Goal: Information Seeking & Learning: Learn about a topic

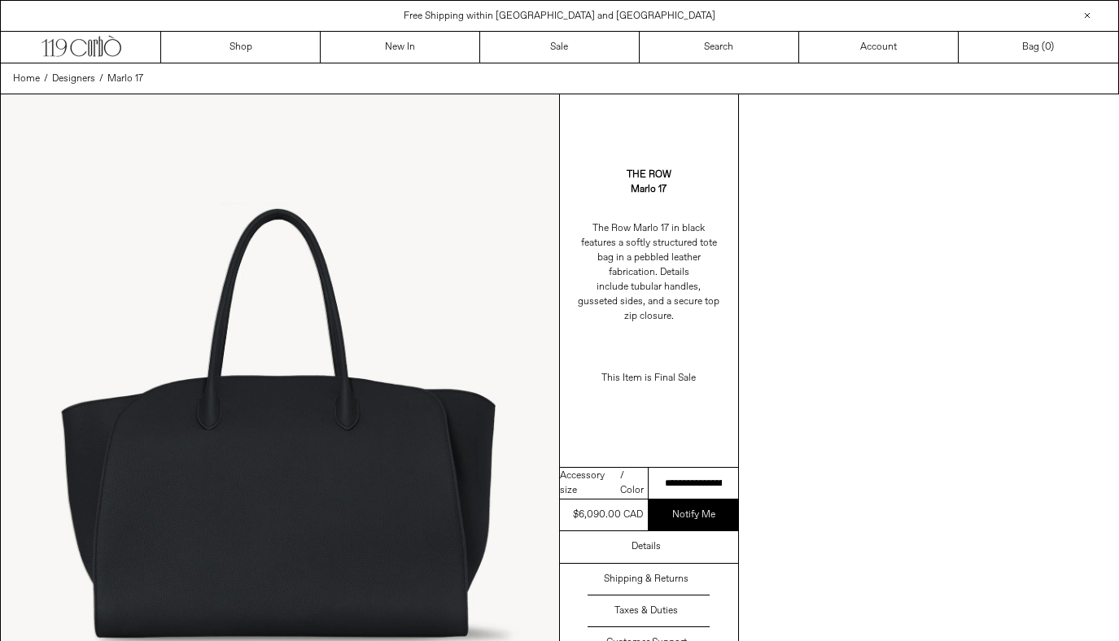
drag, startPoint x: 641, startPoint y: 483, endPoint x: 612, endPoint y: 378, distance: 109.6
click at [612, 378] on div "**********" at bounding box center [650, 377] width 180 height 566
click at [601, 323] on p "The Row Marlo 17 in black features a softly structured tote bag in a pebbled le…" at bounding box center [649, 272] width 147 height 119
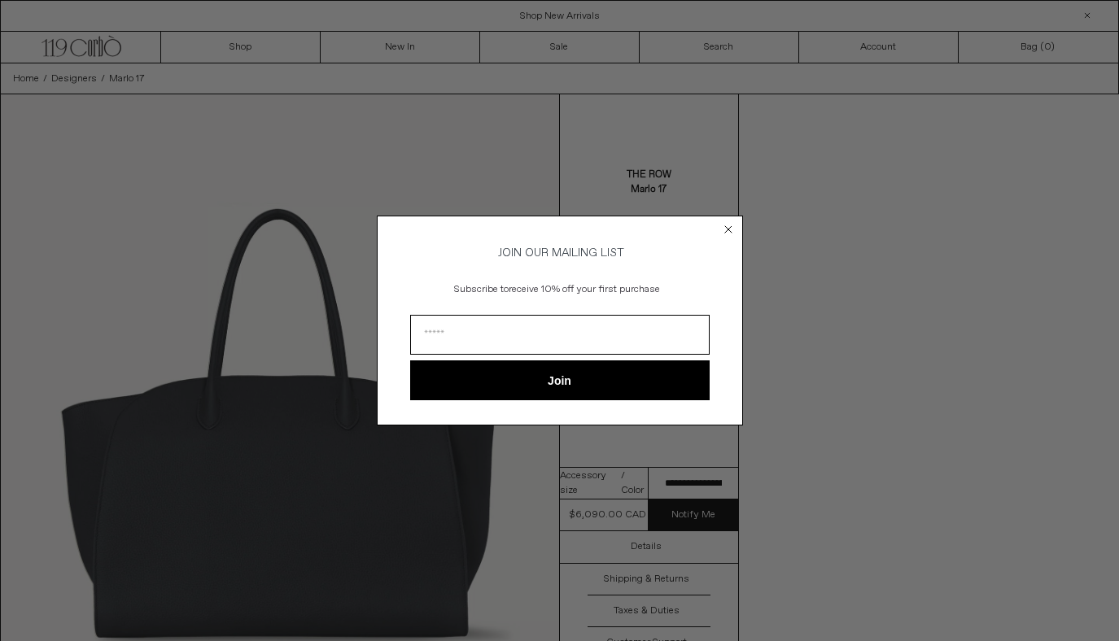
click at [728, 223] on circle "Close dialog" at bounding box center [727, 228] width 15 height 15
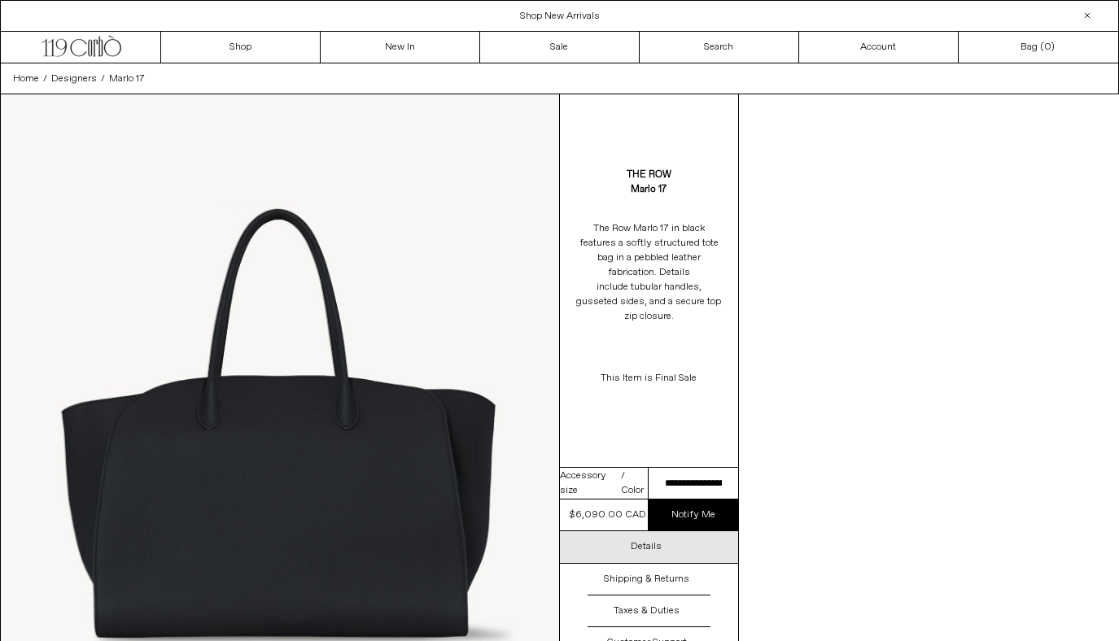
click at [651, 551] on h3 "Details" at bounding box center [646, 546] width 31 height 11
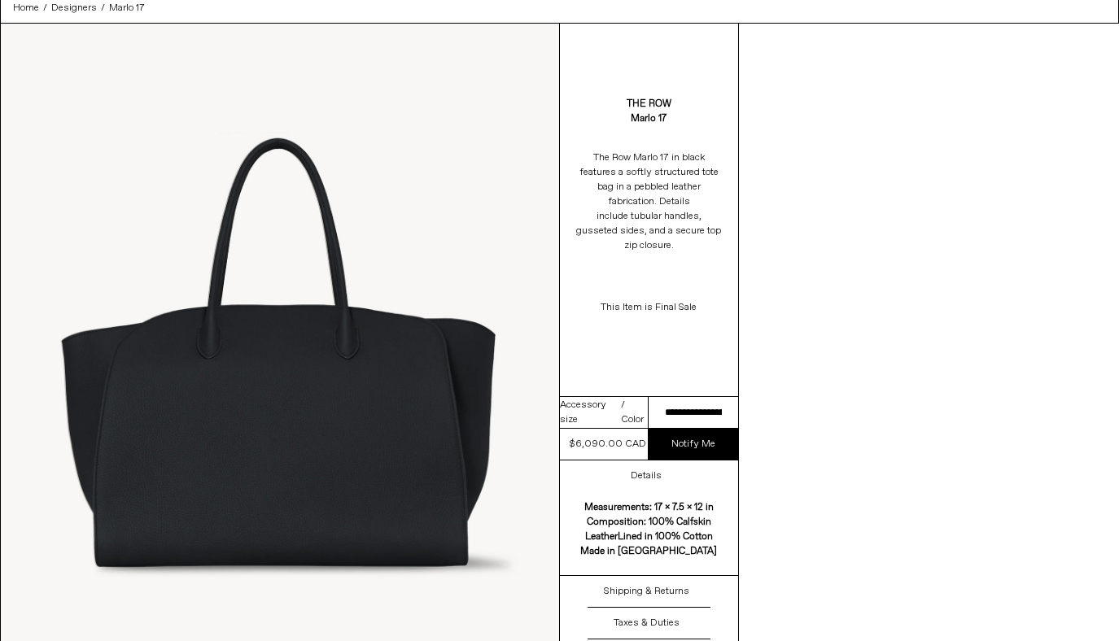
scroll to position [98, 0]
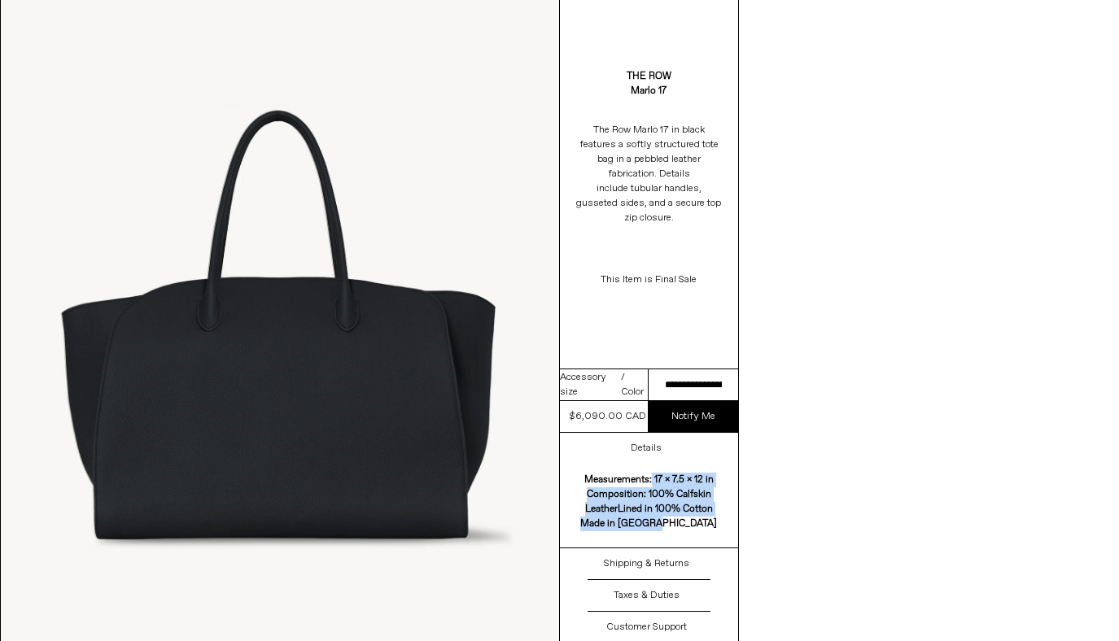
drag, startPoint x: 598, startPoint y: 483, endPoint x: 641, endPoint y: 186, distance: 300.1
click at [687, 524] on div "Measurements: 17 x 7.5 x 12 in Composition: 100% Calfskin Leather Lined in 100%…" at bounding box center [649, 506] width 179 height 83
drag, startPoint x: 586, startPoint y: 127, endPoint x: 587, endPoint y: 141, distance: 13.9
click at [587, 141] on p "The Row Marlo 17 in black features a softly structured tote bag in a pebbled le…" at bounding box center [649, 174] width 147 height 119
click at [613, 506] on div "Measurements: 17 x 7.5 x 12 in Composition: 100% Calfskin Leather Lined in 100%…" at bounding box center [649, 506] width 179 height 83
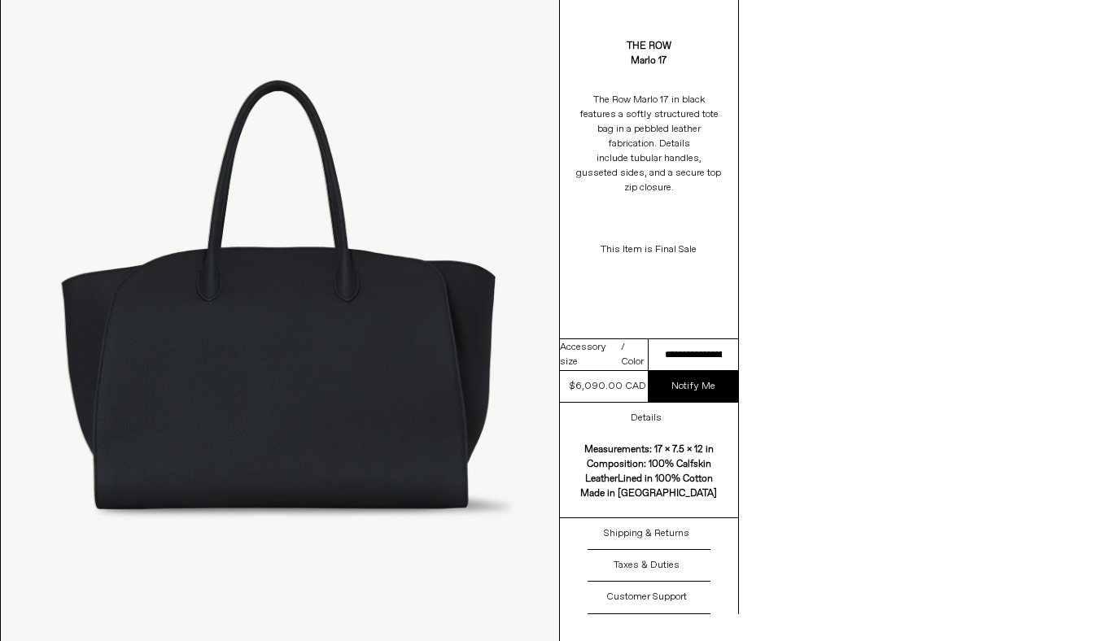
scroll to position [132, 0]
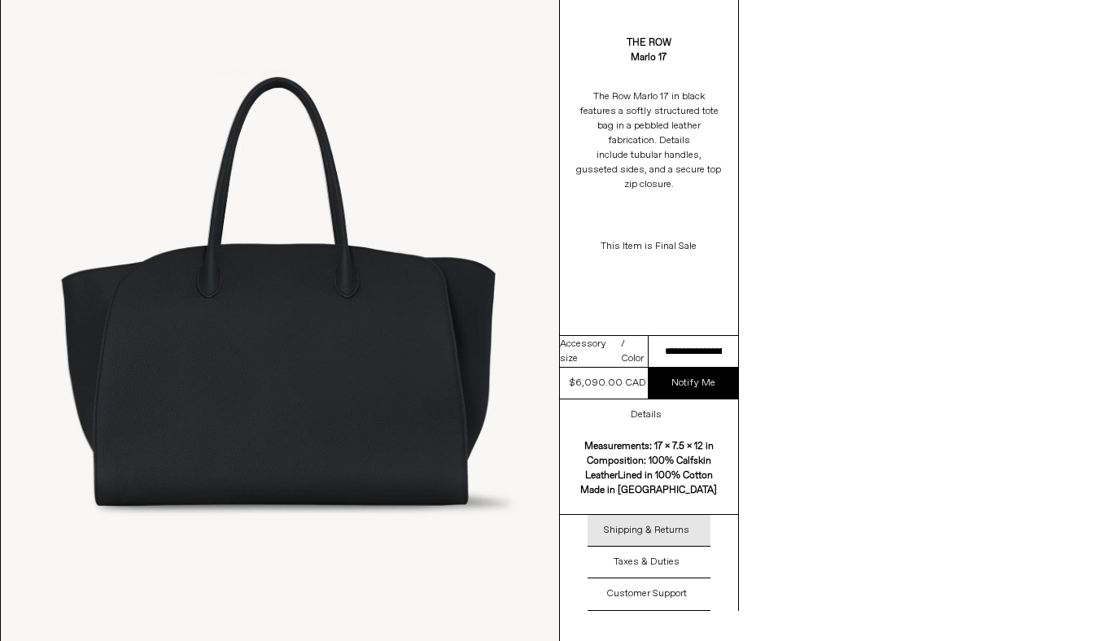
click at [633, 535] on h3 "Shipping & Returns" at bounding box center [646, 530] width 85 height 11
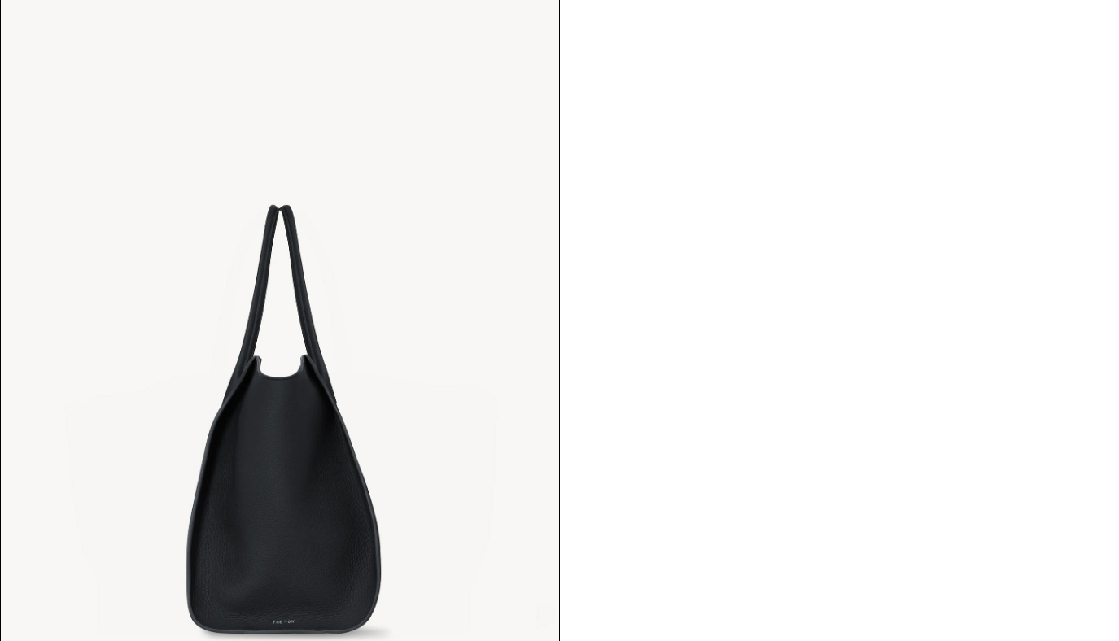
scroll to position [1395, 0]
